Goal: Check status: Check status

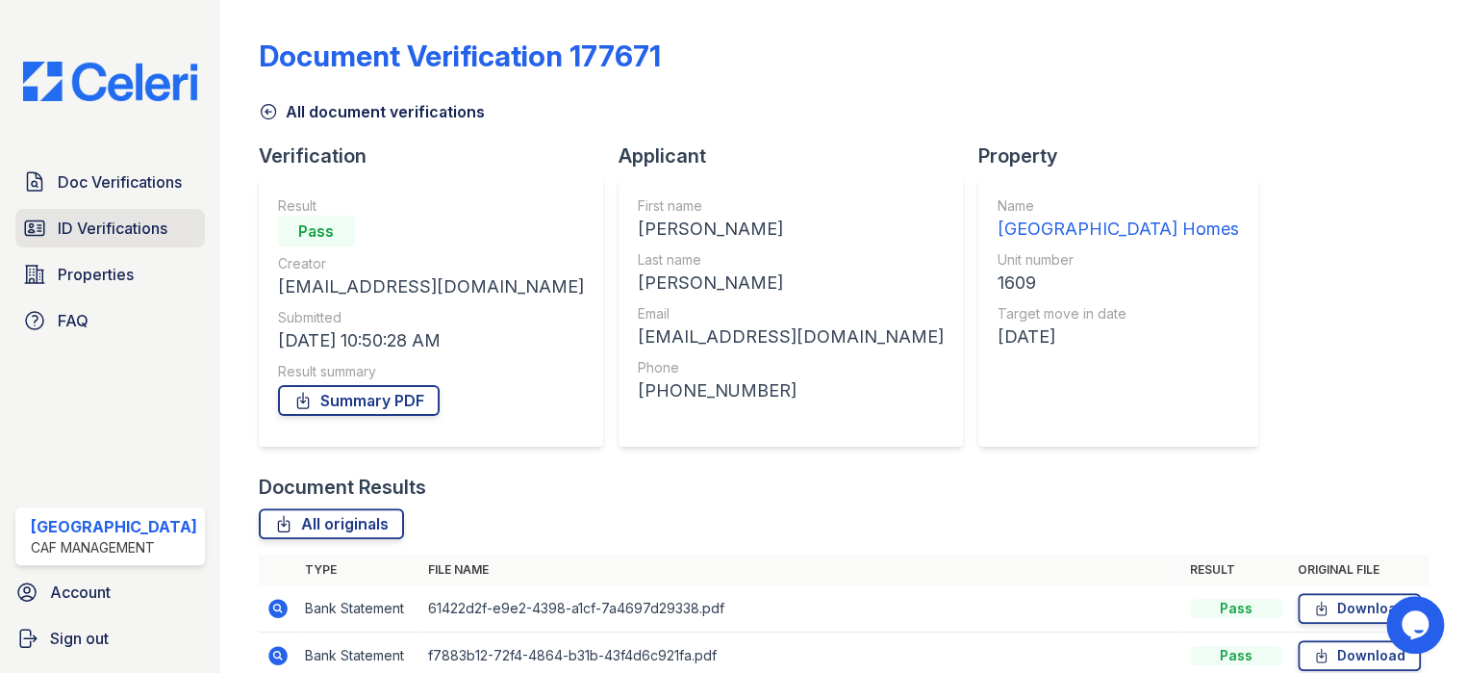
scroll to position [182, 0]
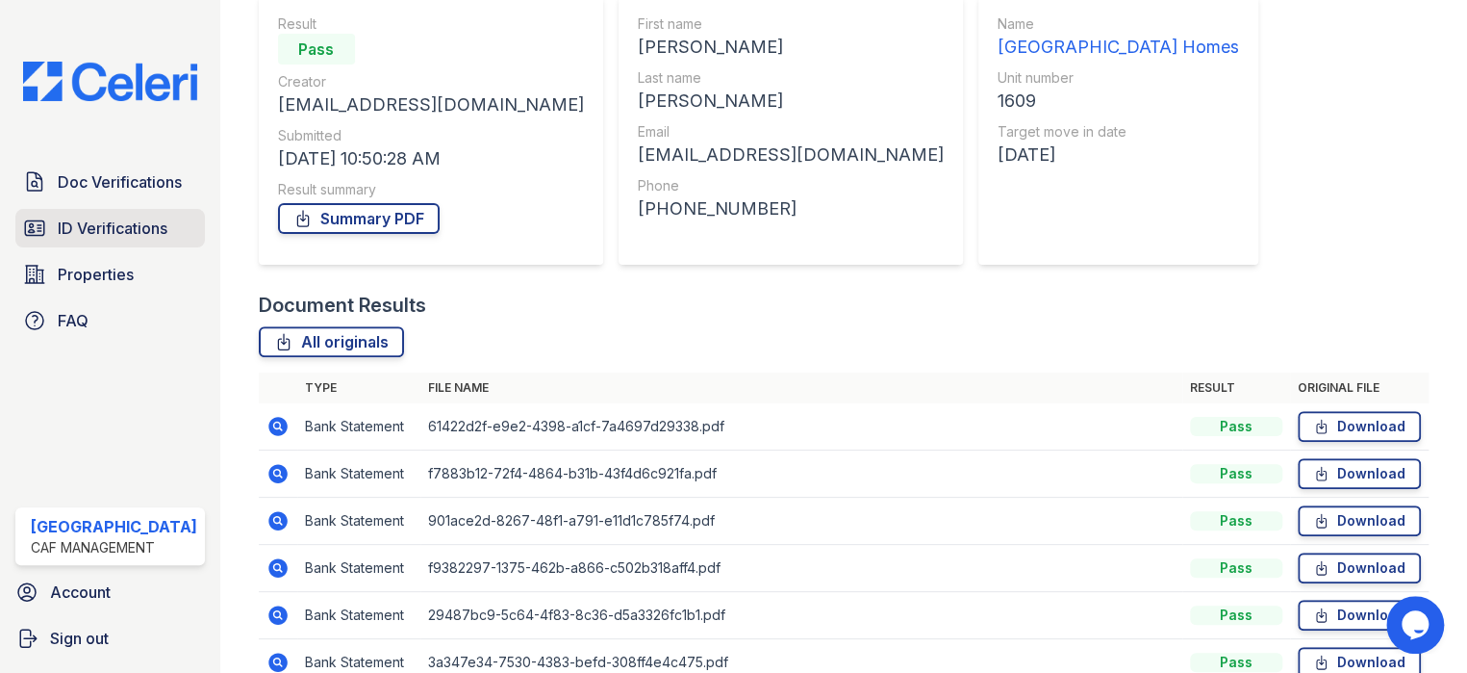
drag, startPoint x: 0, startPoint y: 0, endPoint x: 66, endPoint y: 219, distance: 229.2
click at [73, 209] on link "ID Verifications" at bounding box center [110, 228] width 190 height 38
click at [94, 217] on span "ID Verifications" at bounding box center [113, 228] width 110 height 23
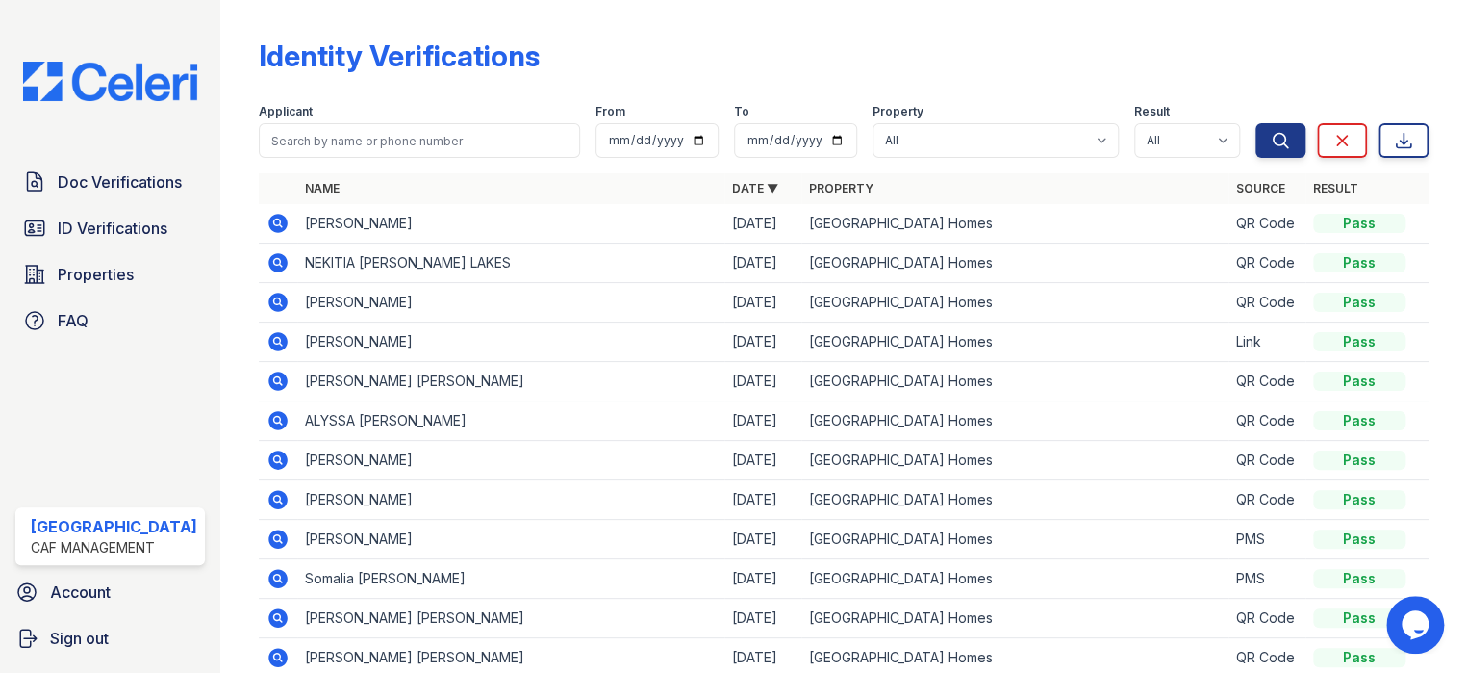
drag, startPoint x: 269, startPoint y: 212, endPoint x: 269, endPoint y: 235, distance: 23.1
click at [269, 212] on icon at bounding box center [278, 223] width 23 height 23
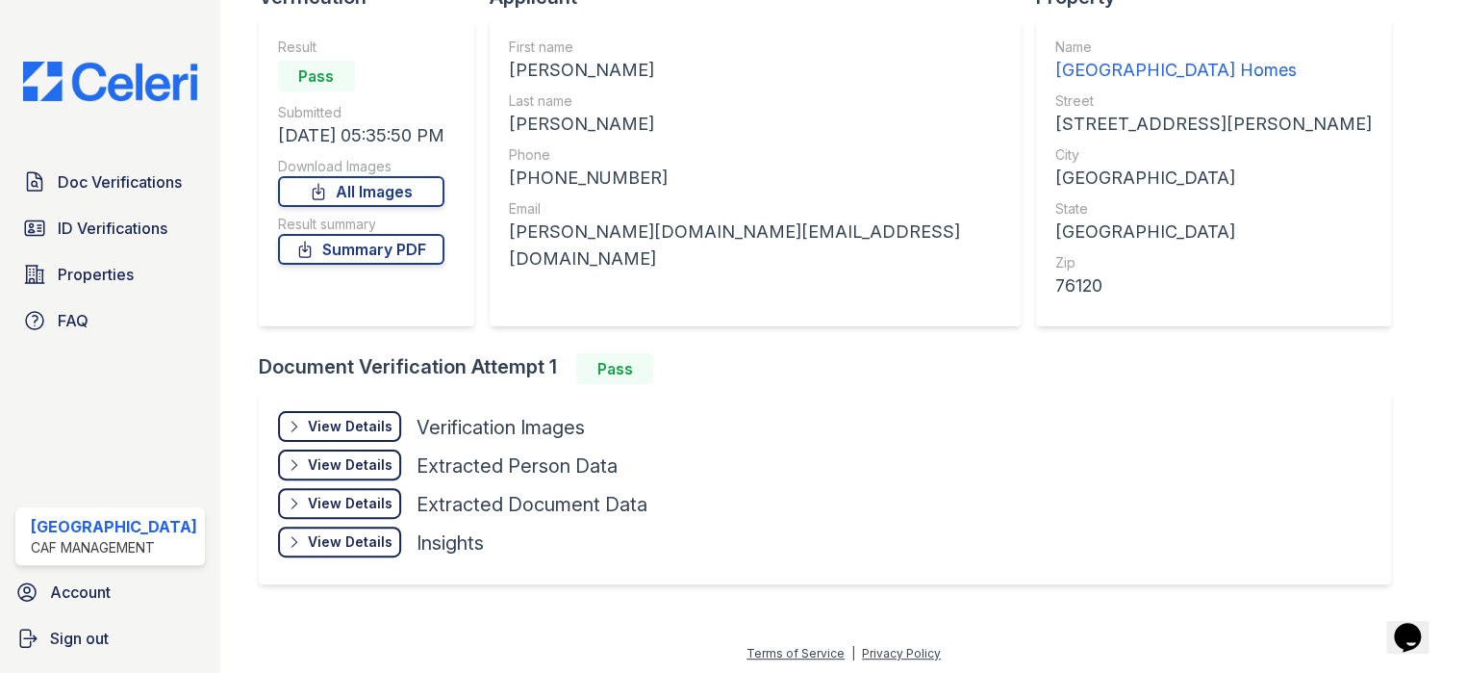
click at [328, 421] on div "View Details" at bounding box center [350, 426] width 85 height 19
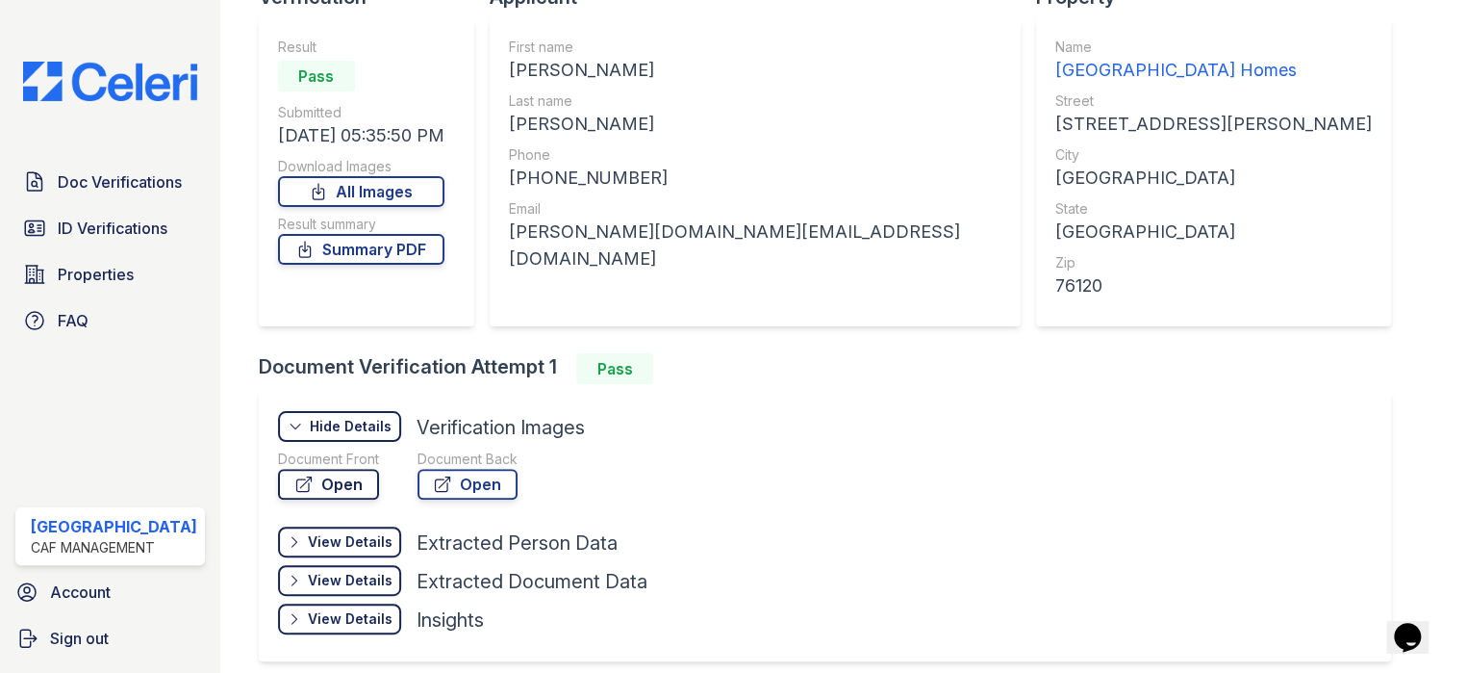
click at [326, 474] on link "Open" at bounding box center [328, 484] width 101 height 31
click at [113, 241] on link "ID Verifications" at bounding box center [110, 228] width 190 height 38
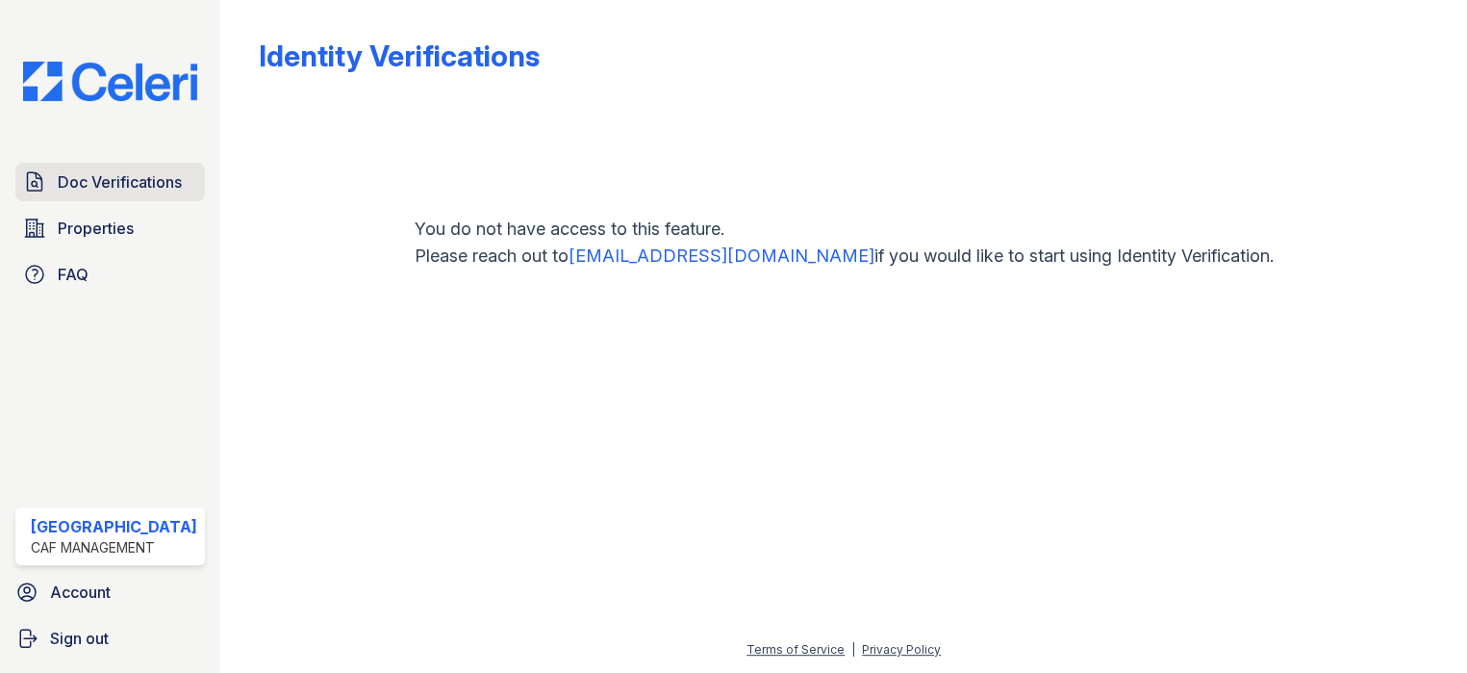
click at [64, 179] on span "Doc Verifications" at bounding box center [120, 181] width 124 height 23
click at [95, 179] on span "Doc Verifications" at bounding box center [120, 181] width 124 height 23
